Goal: Book appointment/travel/reservation

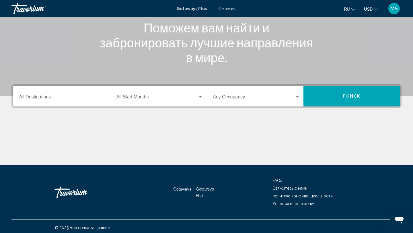
scroll to position [79, 0]
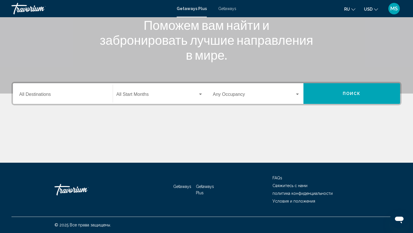
click at [33, 96] on input "Destination All Destinations" at bounding box center [62, 95] width 87 height 5
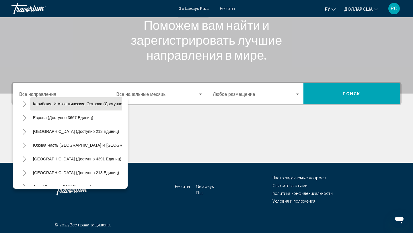
scroll to position [61, 0]
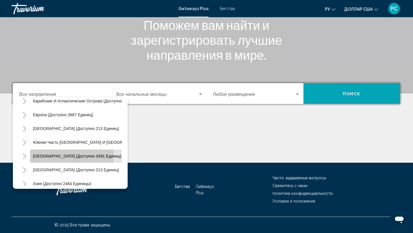
click at [52, 155] on font "[GEOGRAPHIC_DATA] (доступно 4391 единиц)" at bounding box center [77, 156] width 88 height 5
type input "**********"
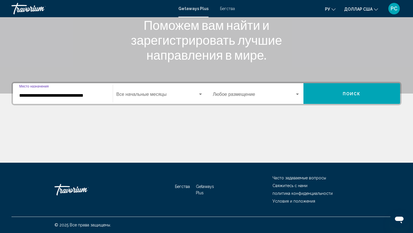
click at [141, 97] on span "Виджет поиска" at bounding box center [157, 95] width 82 height 5
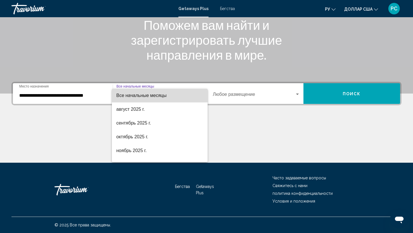
click at [134, 96] on font "Все начальные месяцы" at bounding box center [141, 95] width 50 height 5
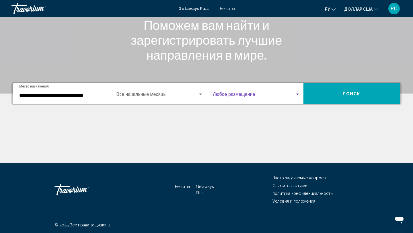
click at [227, 94] on span "Виджет поиска" at bounding box center [254, 95] width 82 height 5
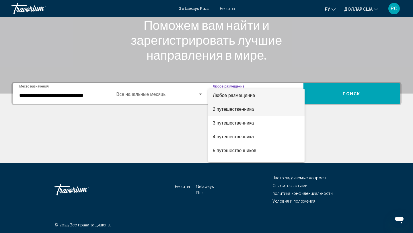
click at [222, 112] on span "2 путешественника" at bounding box center [256, 109] width 87 height 14
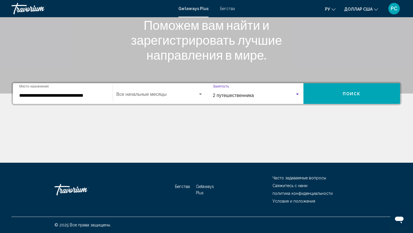
click at [227, 93] on span "2 путешественника" at bounding box center [233, 95] width 41 height 5
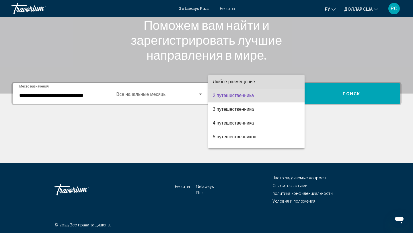
click at [228, 85] on span "Любое размещение" at bounding box center [256, 82] width 87 height 14
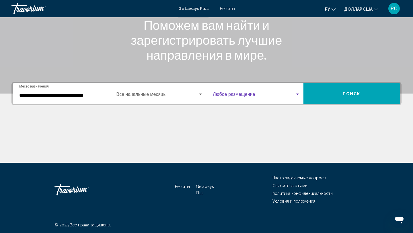
click at [324, 97] on button "Поиск" at bounding box center [352, 93] width 97 height 21
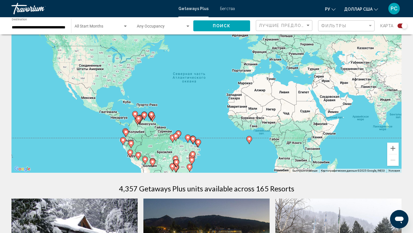
scroll to position [40, 0]
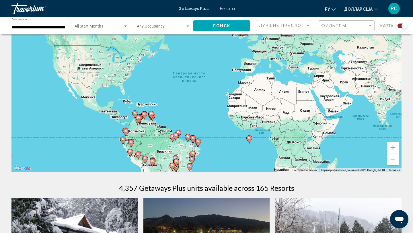
click at [165, 152] on div "Чтобы активировать перетаскивание с помощью клавиатуры, нажмите Alt + Ввод. Пос…" at bounding box center [206, 86] width 390 height 172
click at [164, 153] on div "Чтобы активировать перетаскивание с помощью клавиатуры, нажмите Alt + Ввод. Пос…" at bounding box center [206, 86] width 390 height 172
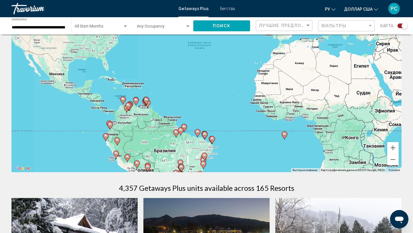
click at [164, 153] on div "Чтобы активировать перетаскивание с помощью клавиатуры, нажмите Alt + Ввод. Пос…" at bounding box center [206, 86] width 390 height 172
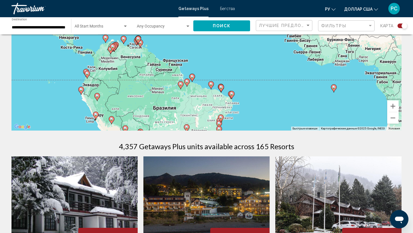
scroll to position [83, 0]
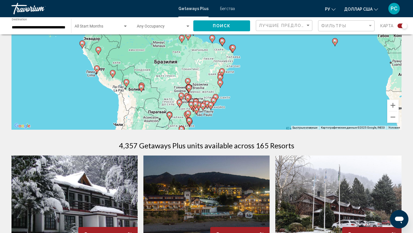
drag, startPoint x: 176, startPoint y: 118, endPoint x: 177, endPoint y: 70, distance: 47.6
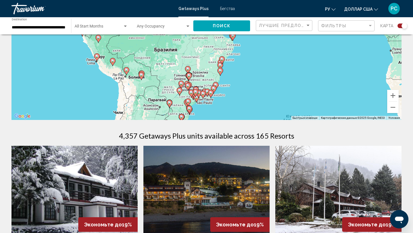
scroll to position [92, 0]
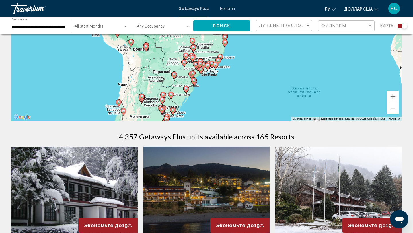
drag, startPoint x: 181, startPoint y: 103, endPoint x: 187, endPoint y: 74, distance: 29.7
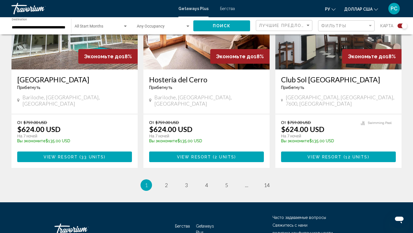
scroll to position [880, 0]
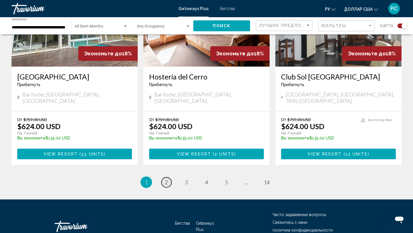
click at [170, 177] on link "page 2" at bounding box center [167, 182] width 10 height 10
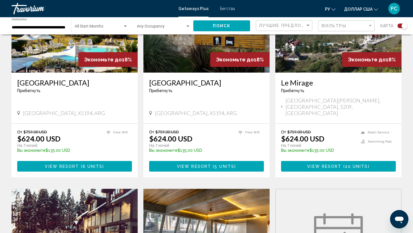
scroll to position [259, 0]
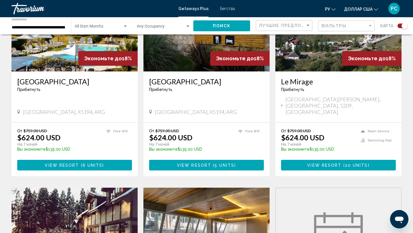
click at [220, 128] on div "От $759.00 USD $624.00 USD На 7 ночей Вы экономите $135.00 USD temp" at bounding box center [190, 141] width 83 height 27
click at [222, 77] on h3 "[GEOGRAPHIC_DATA]" at bounding box center [206, 81] width 115 height 9
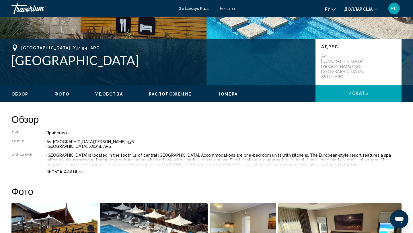
scroll to position [101, 0]
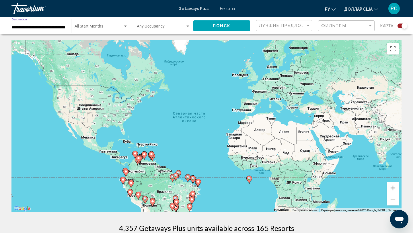
click at [41, 28] on input "**********" at bounding box center [39, 27] width 54 height 5
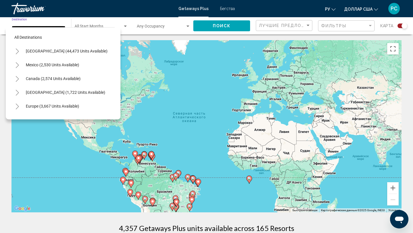
scroll to position [75, 0]
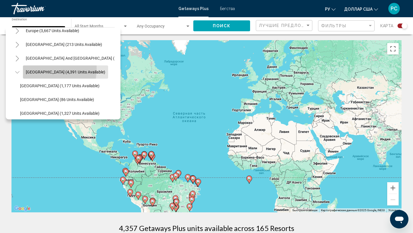
click at [39, 69] on button "[GEOGRAPHIC_DATA] (4,391 units available)" at bounding box center [65, 71] width 85 height 13
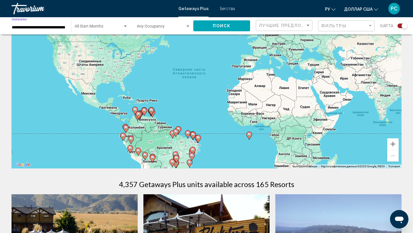
scroll to position [44, 0]
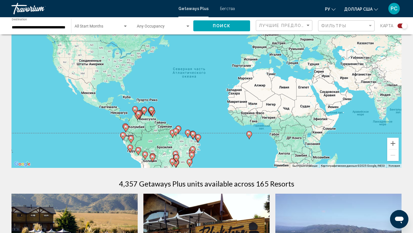
click at [178, 161] on gmp-advanced-marker "Основное содержание" at bounding box center [177, 158] width 6 height 9
type input "**********"
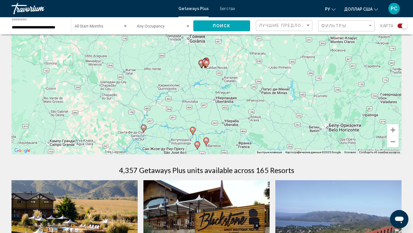
scroll to position [60, 0]
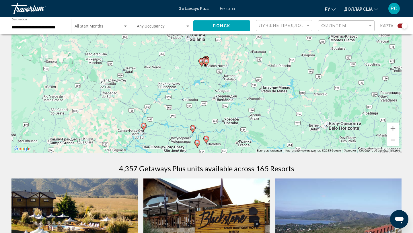
click at [393, 142] on button "Уменьшить" at bounding box center [392, 139] width 11 height 11
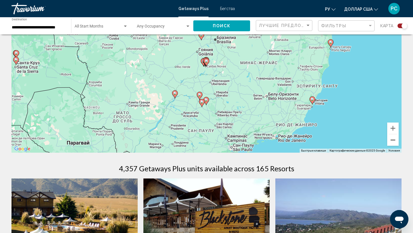
click at [393, 142] on button "Уменьшить" at bounding box center [392, 139] width 11 height 11
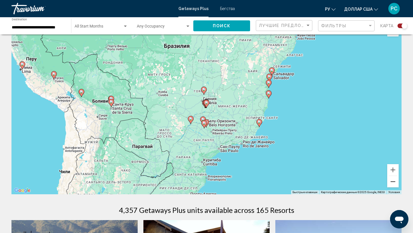
scroll to position [0, 0]
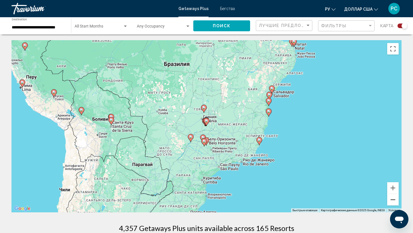
click at [397, 201] on button "Уменьшить" at bounding box center [392, 199] width 11 height 11
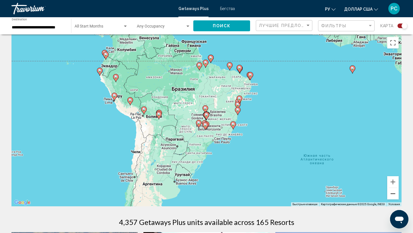
scroll to position [6, 0]
click at [233, 124] on image "Основное содержание" at bounding box center [233, 123] width 3 height 3
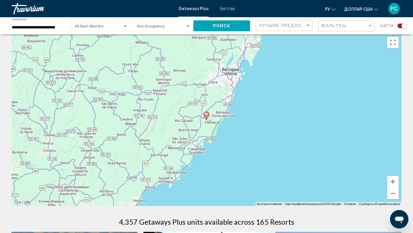
click at [207, 116] on image "Основное содержание" at bounding box center [206, 114] width 3 height 3
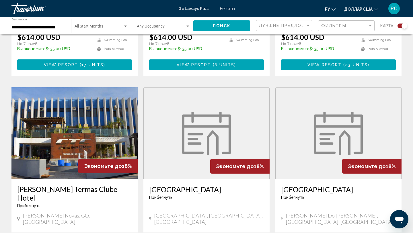
scroll to position [784, 0]
